Goal: Task Accomplishment & Management: Complete application form

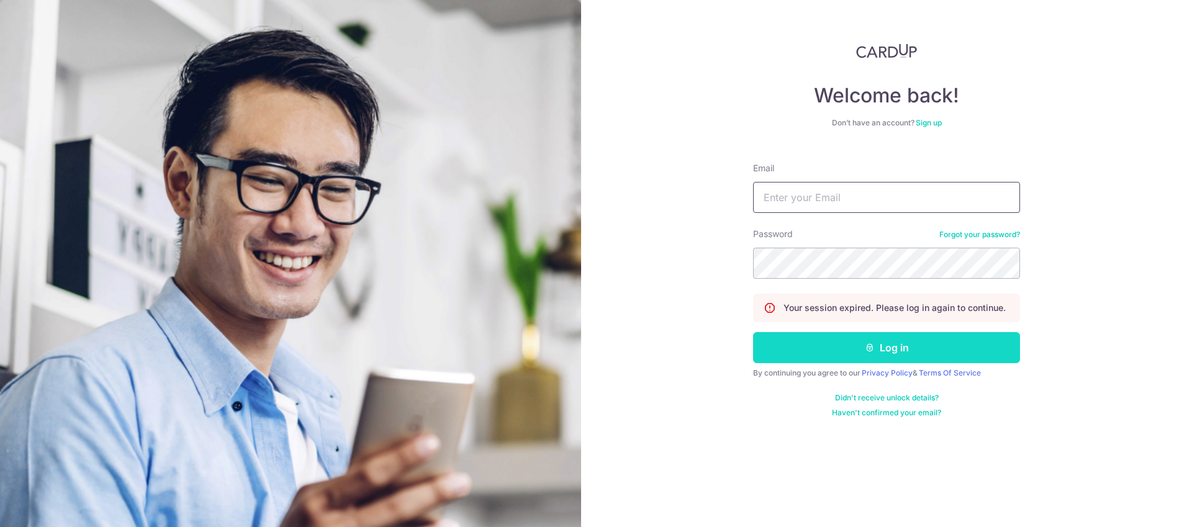
type input "[EMAIL_ADDRESS][DOMAIN_NAME]"
click at [828, 353] on button "Log in" at bounding box center [886, 347] width 267 height 31
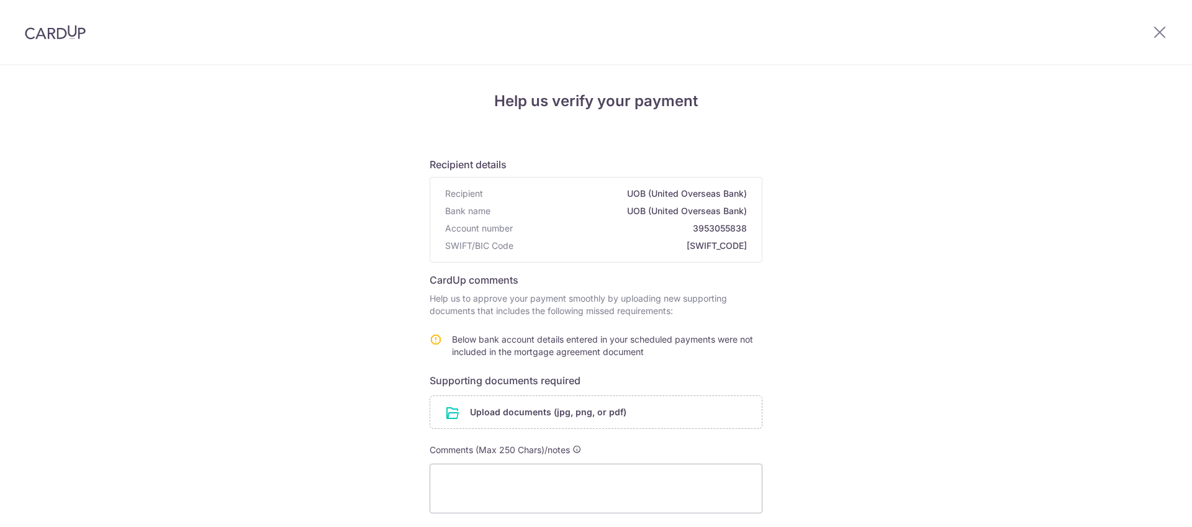
scroll to position [83, 0]
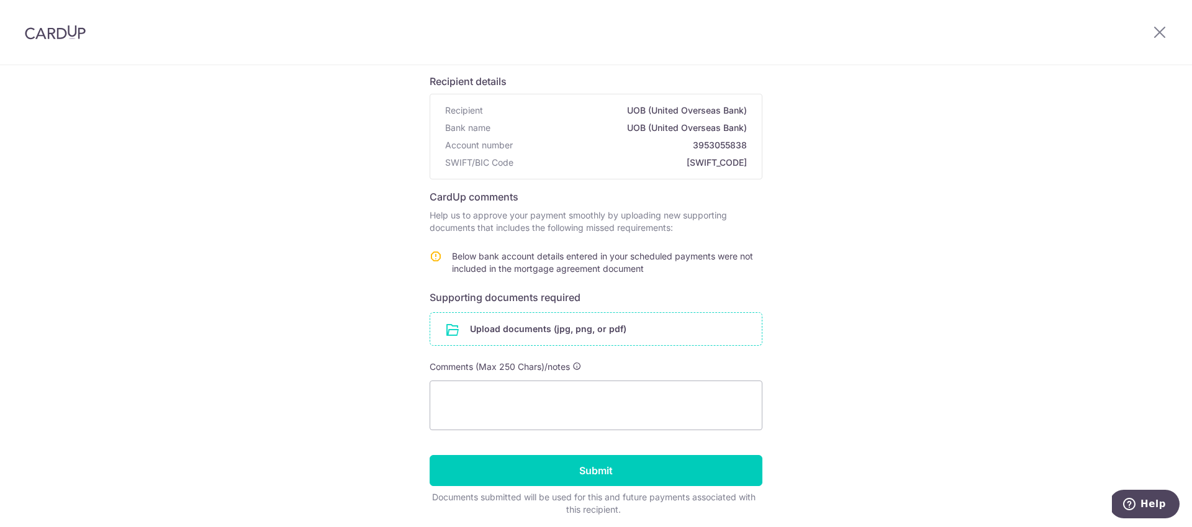
click at [560, 334] on input "file" at bounding box center [595, 329] width 331 height 32
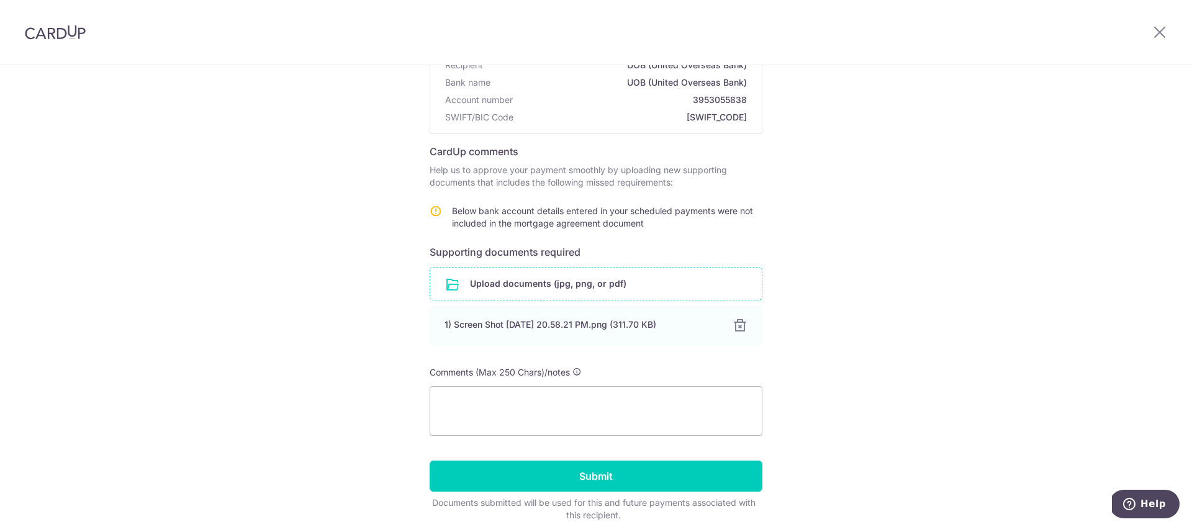
scroll to position [181, 0]
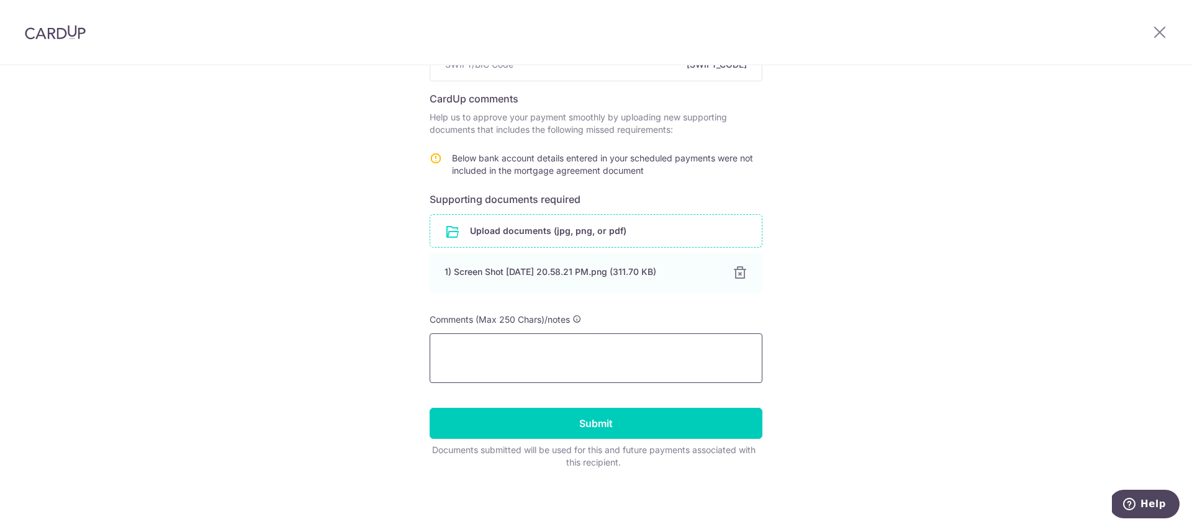
click at [591, 356] on textarea at bounding box center [595, 358] width 333 height 50
type textarea "i"
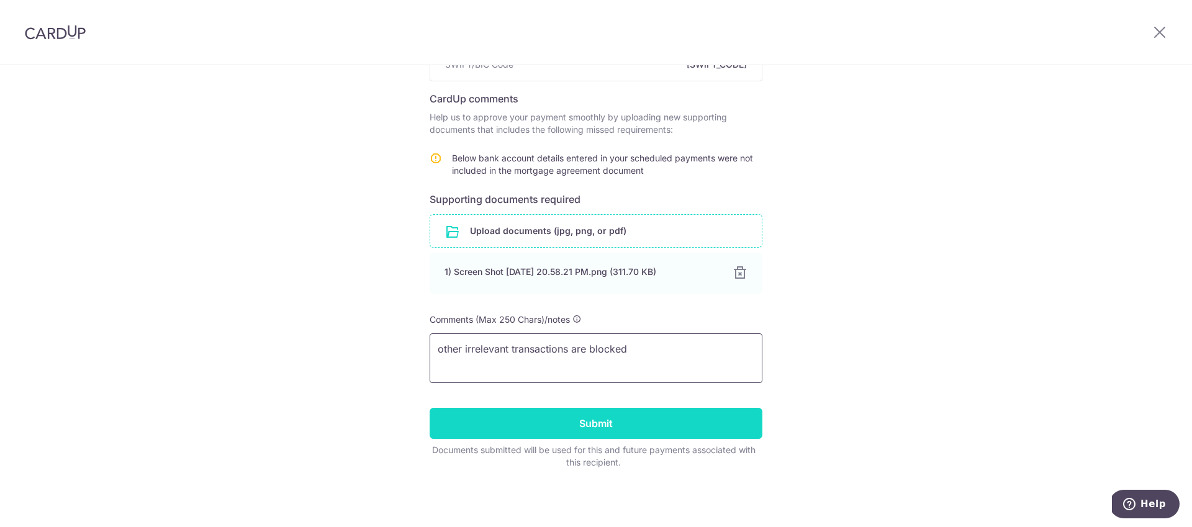
type textarea "other irrelevant transactions are blocked"
click at [529, 418] on input "Submit" at bounding box center [595, 423] width 333 height 31
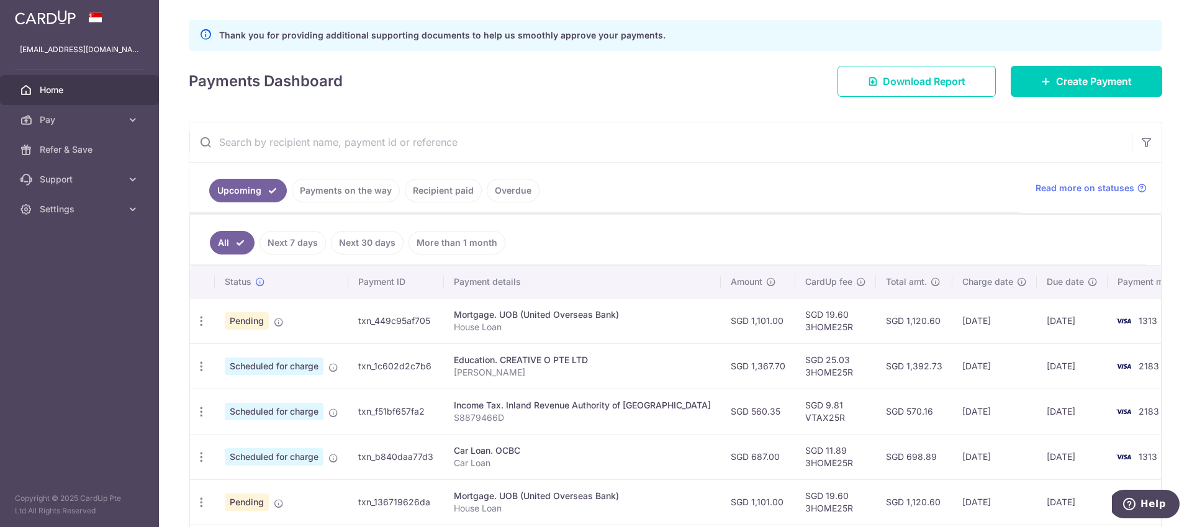
scroll to position [242, 0]
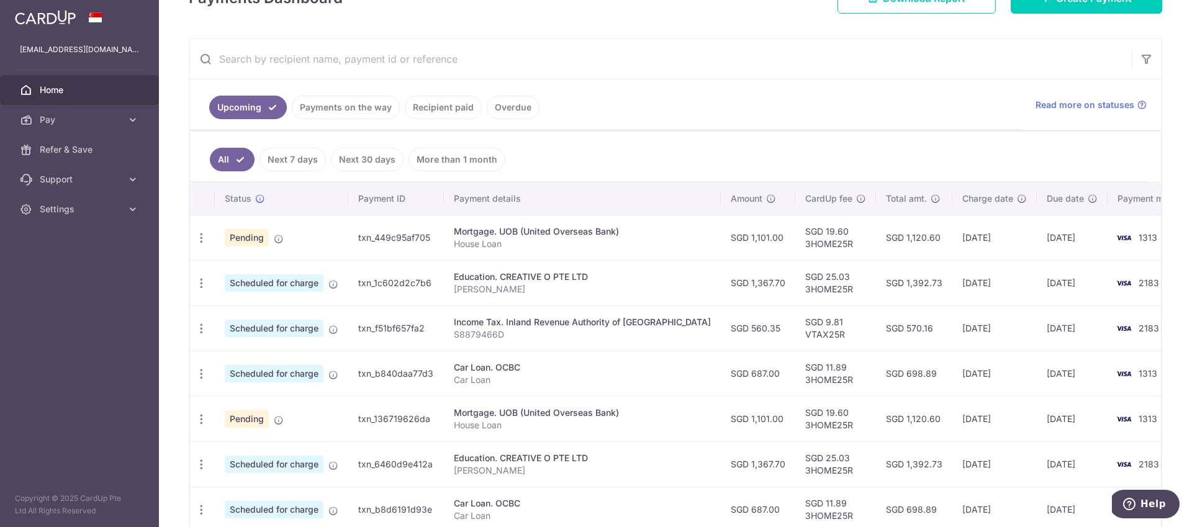
click at [352, 108] on link "Payments on the way" at bounding box center [346, 108] width 108 height 24
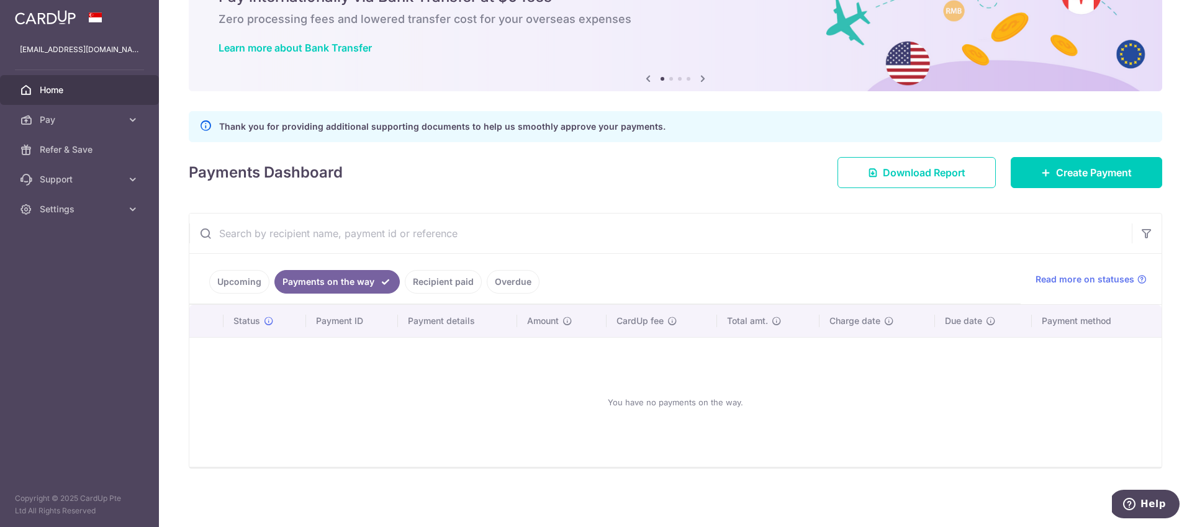
scroll to position [68, 0]
click at [442, 287] on link "Recipient paid" at bounding box center [443, 282] width 77 height 24
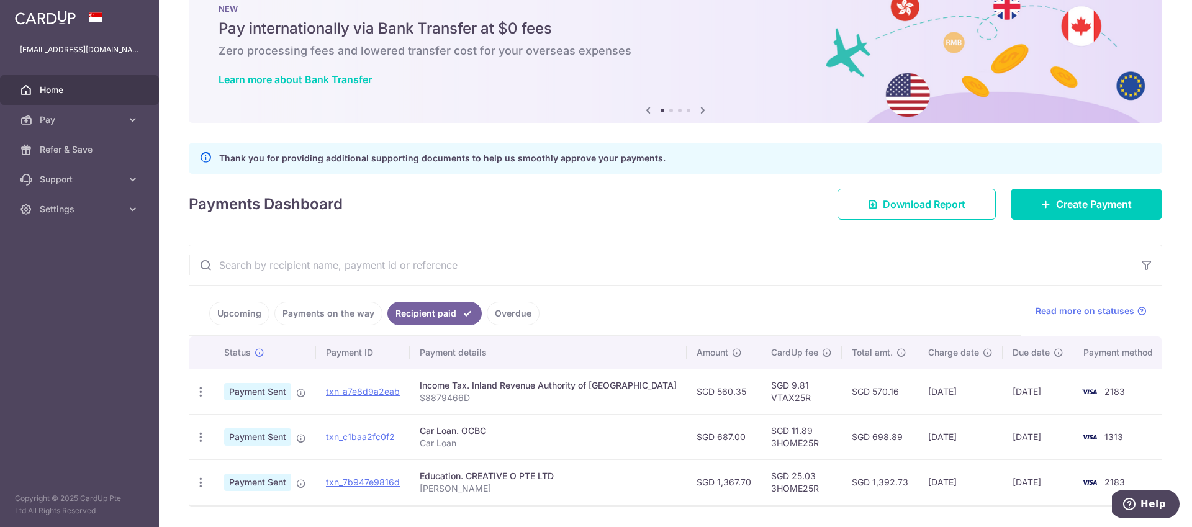
scroll to position [74, 0]
